Goal: Task Accomplishment & Management: Manage account settings

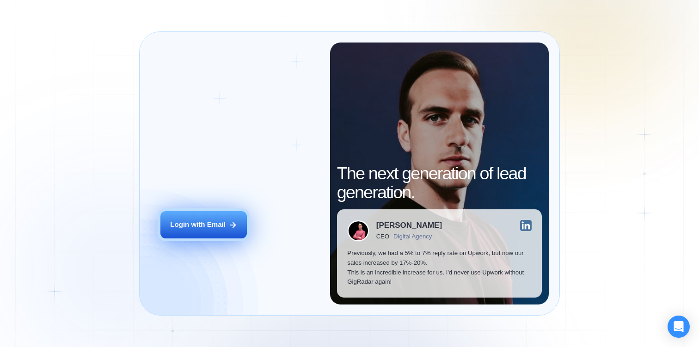
click at [195, 234] on button "Login with Email" at bounding box center [203, 224] width 86 height 27
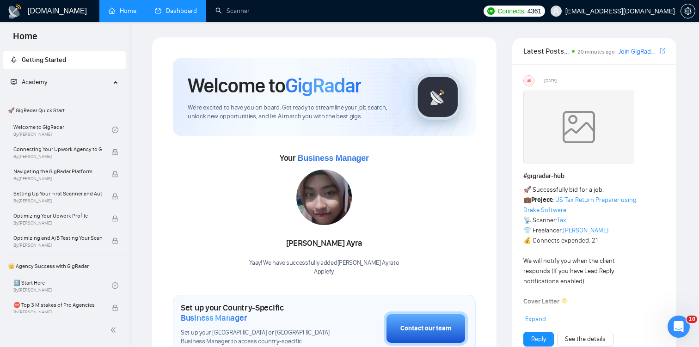
click at [180, 14] on link "Dashboard" at bounding box center [176, 11] width 42 height 8
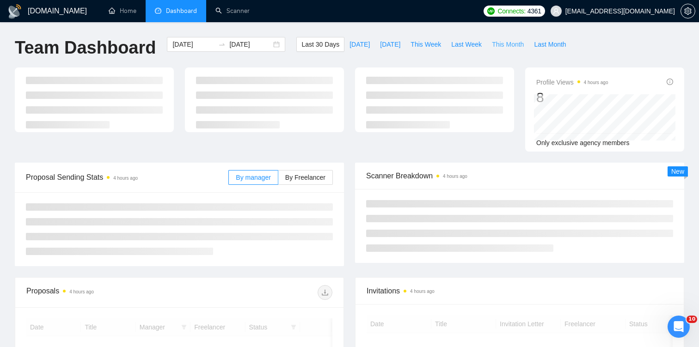
click at [517, 45] on span "This Month" at bounding box center [508, 44] width 32 height 10
type input "2025-09-01"
type input "2025-09-30"
